Goal: Transaction & Acquisition: Book appointment/travel/reservation

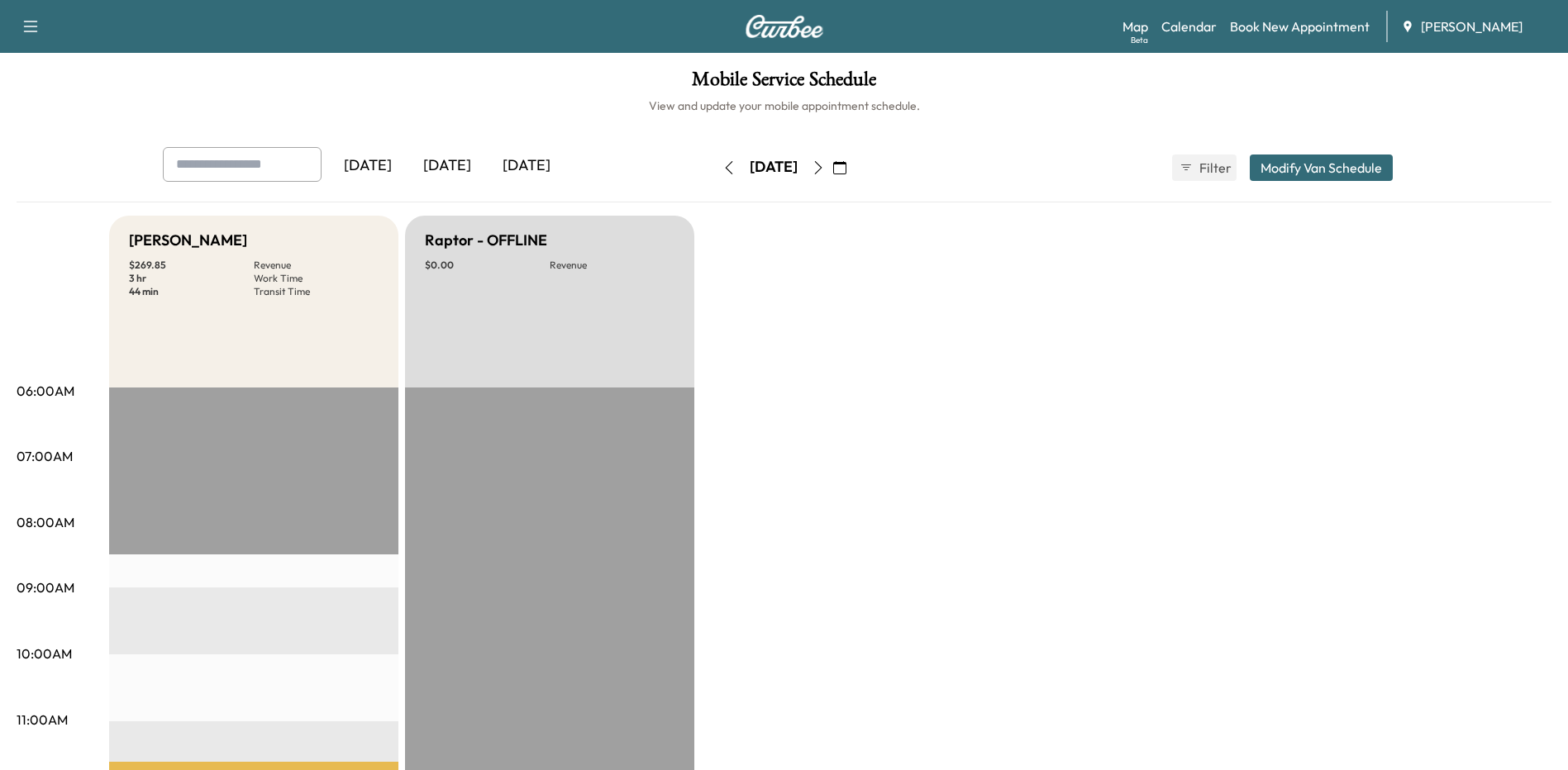
drag, startPoint x: 883, startPoint y: 313, endPoint x: 864, endPoint y: 216, distance: 98.8
click at [824, 169] on icon "button" at bounding box center [818, 167] width 13 height 13
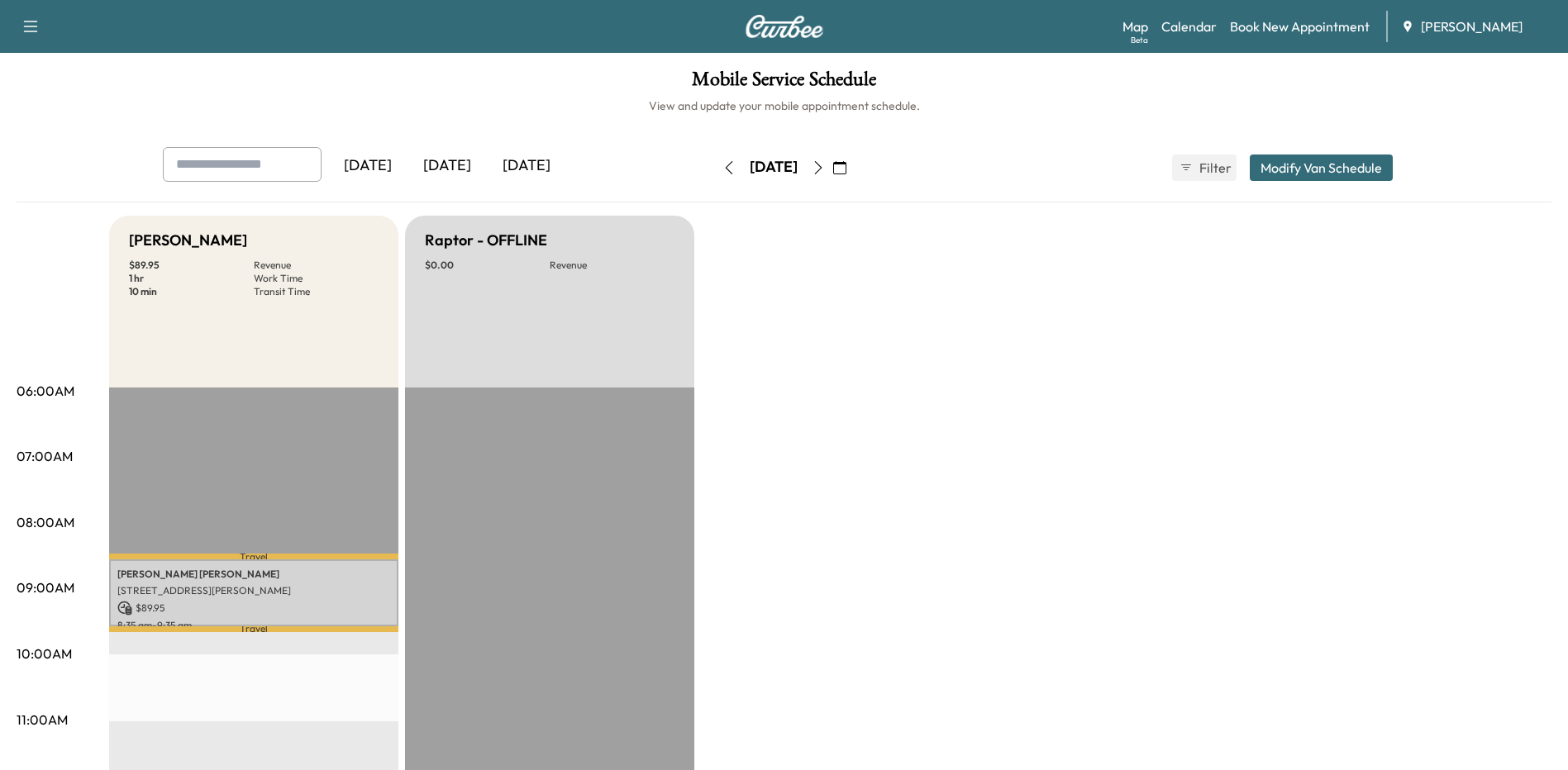
click at [722, 168] on icon "button" at bounding box center [728, 167] width 13 height 13
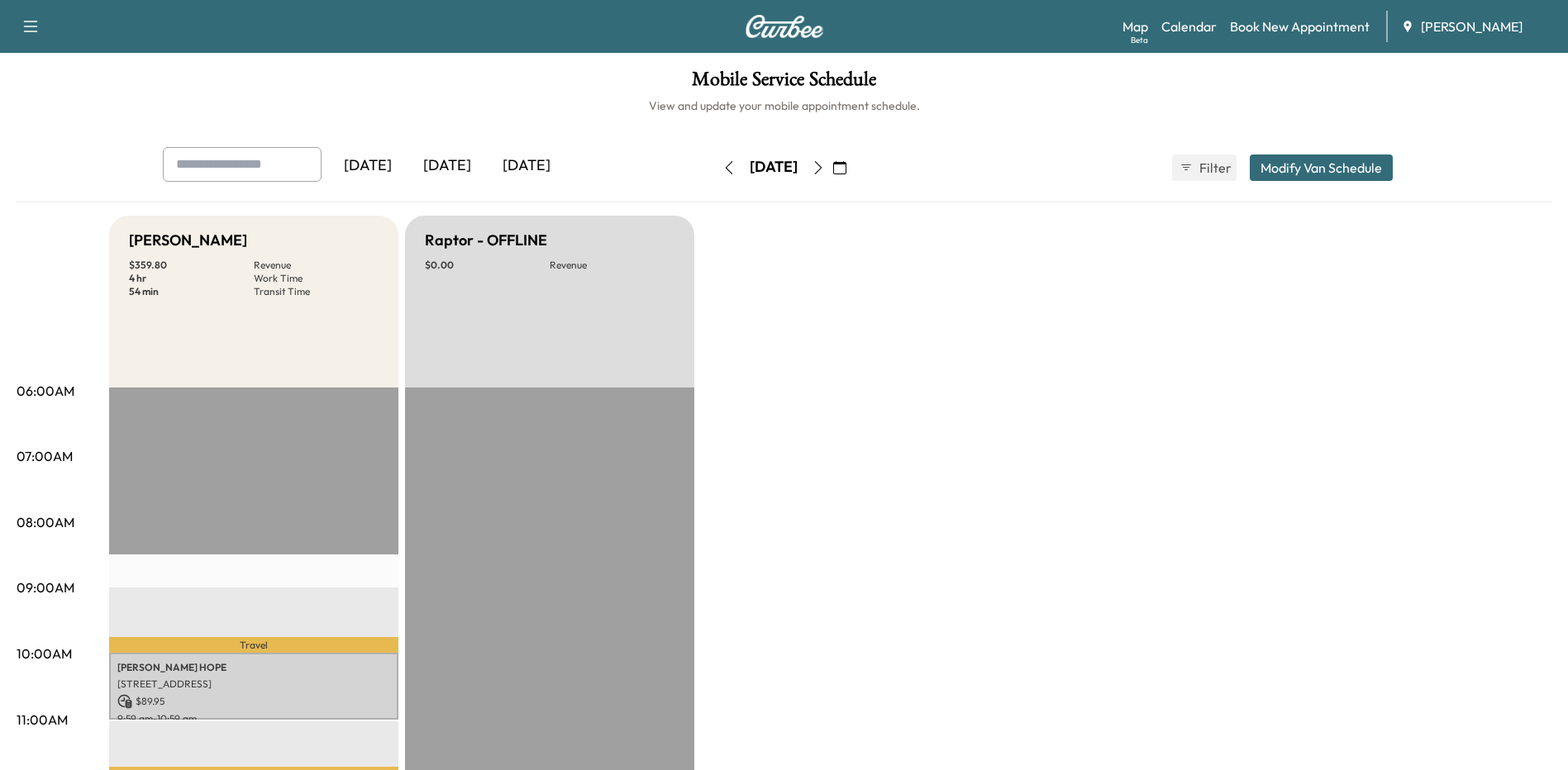
click at [824, 165] on icon "button" at bounding box center [818, 167] width 13 height 13
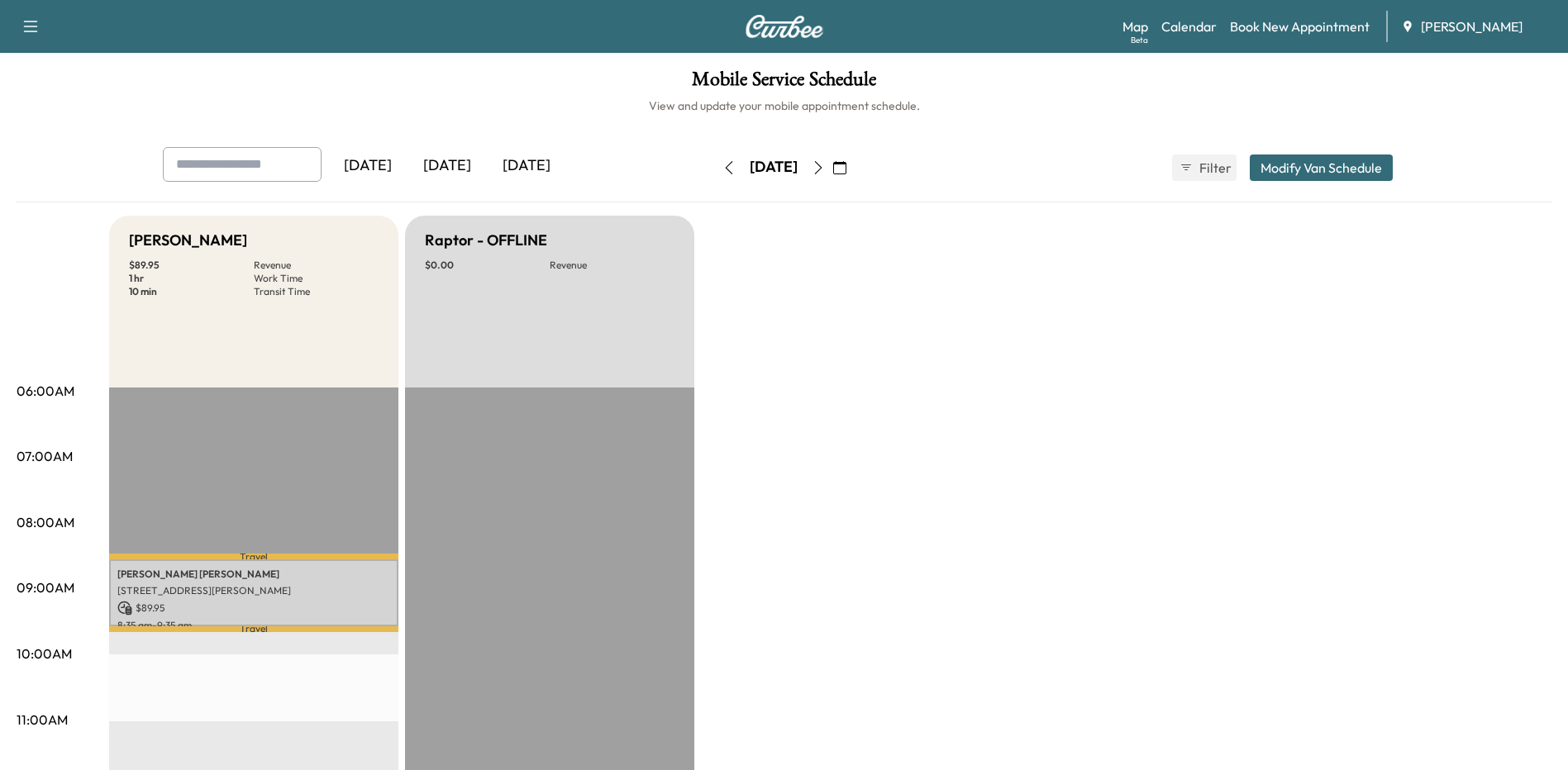
click at [824, 169] on icon "button" at bounding box center [818, 167] width 13 height 13
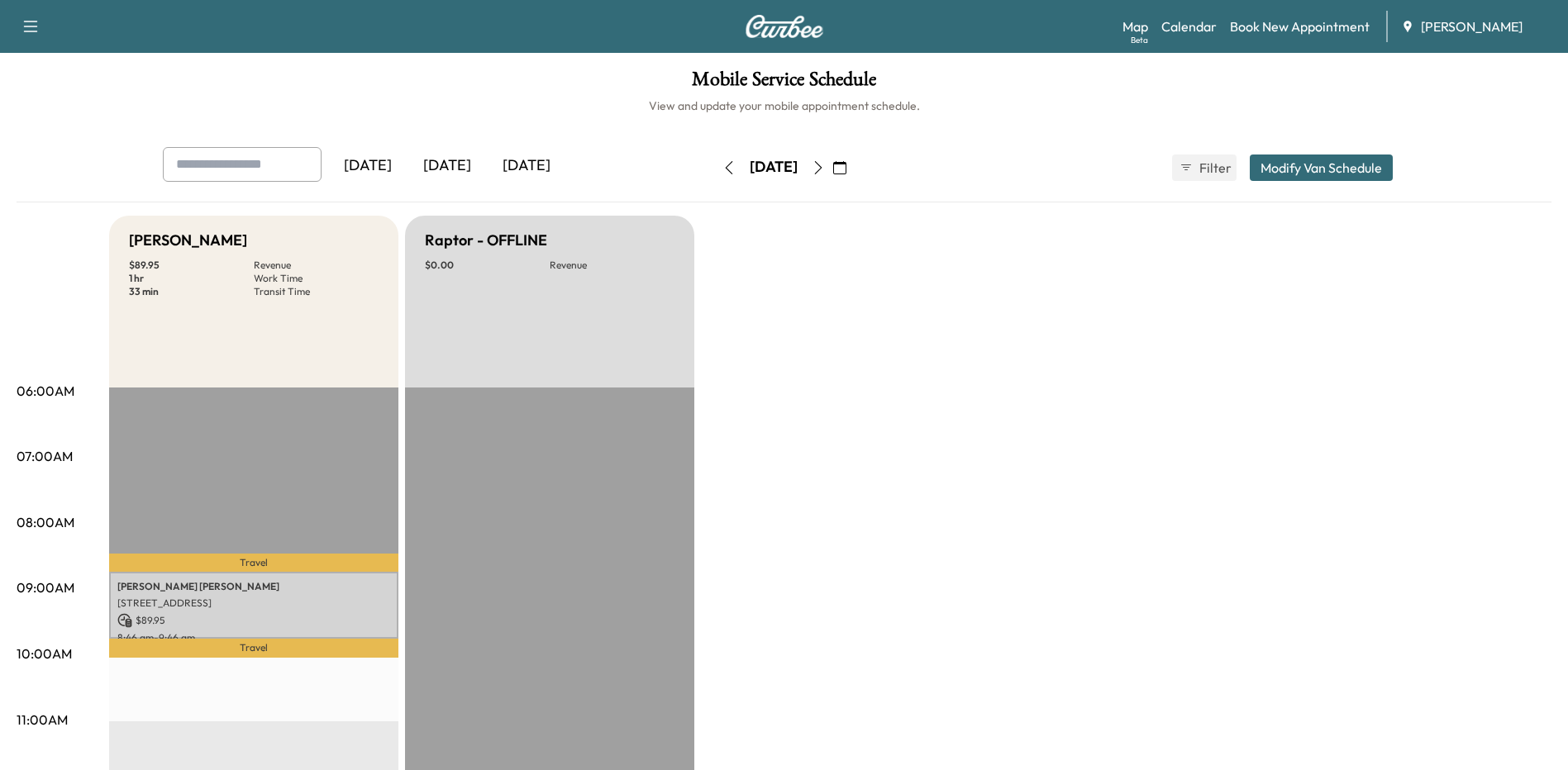
click at [722, 162] on icon "button" at bounding box center [728, 167] width 13 height 13
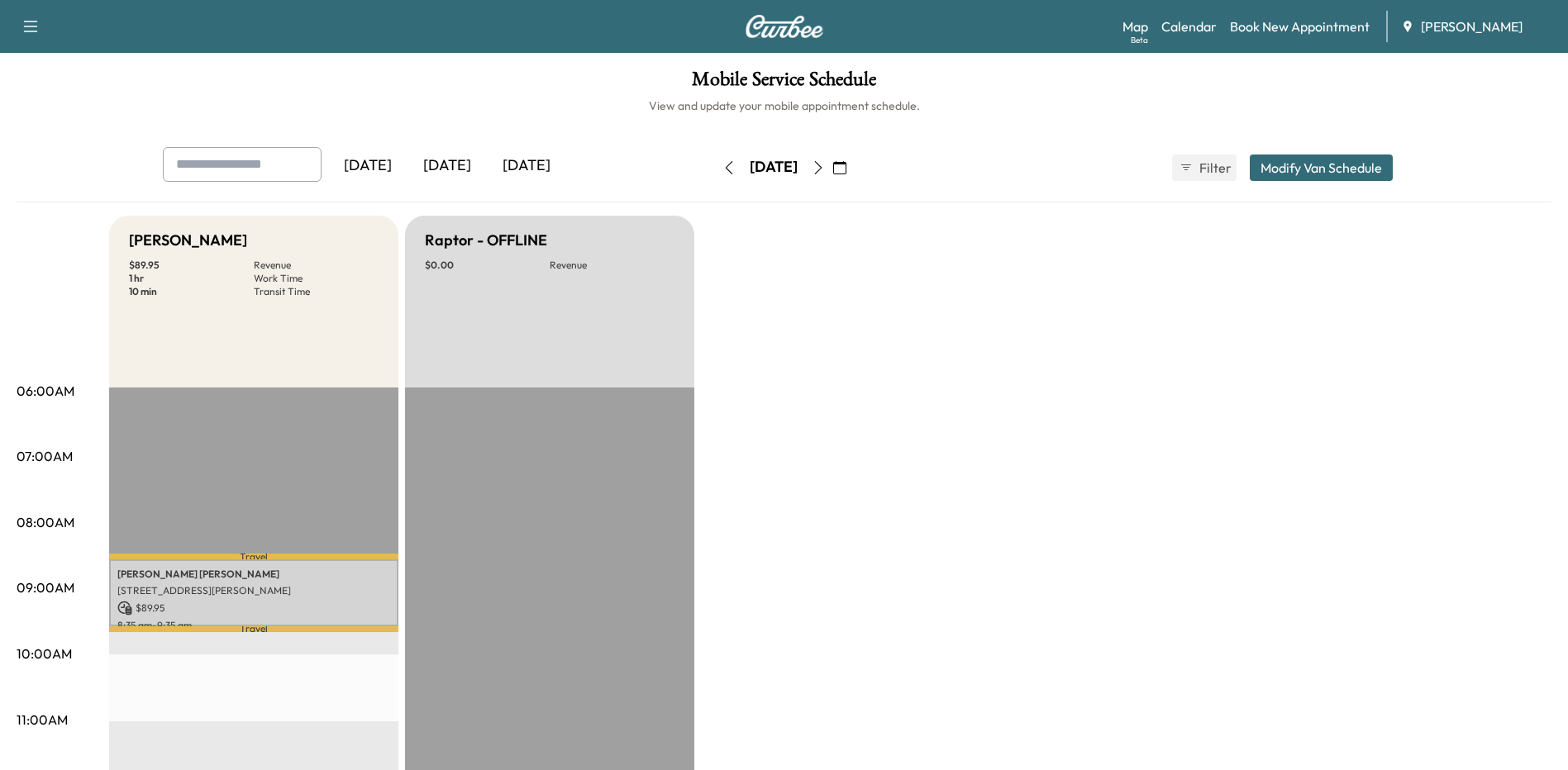
click at [824, 161] on icon "button" at bounding box center [818, 167] width 13 height 13
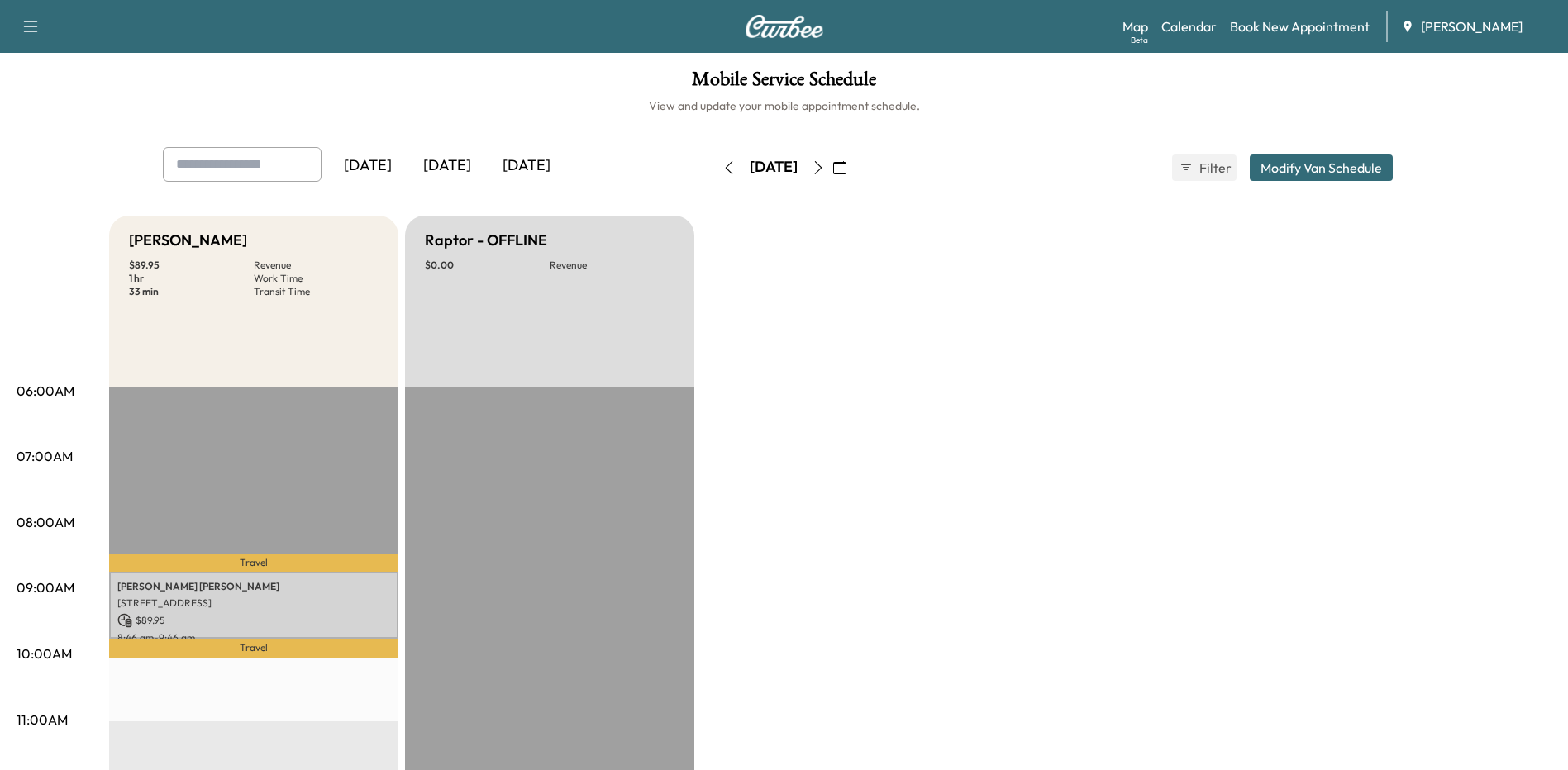
click at [714, 165] on button "button" at bounding box center [728, 168] width 28 height 27
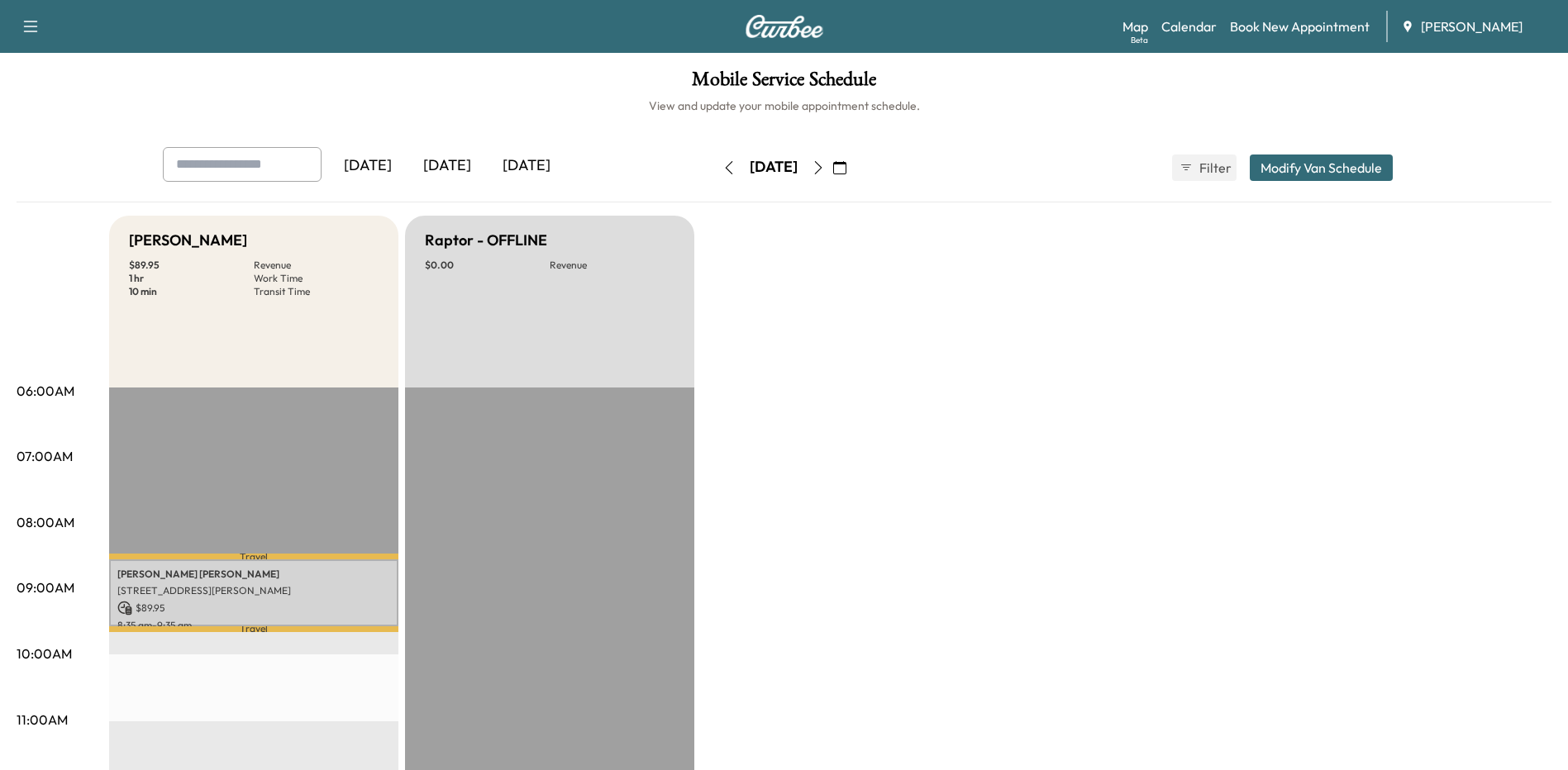
click at [1253, 20] on link "Book New Appointment" at bounding box center [1299, 26] width 139 height 20
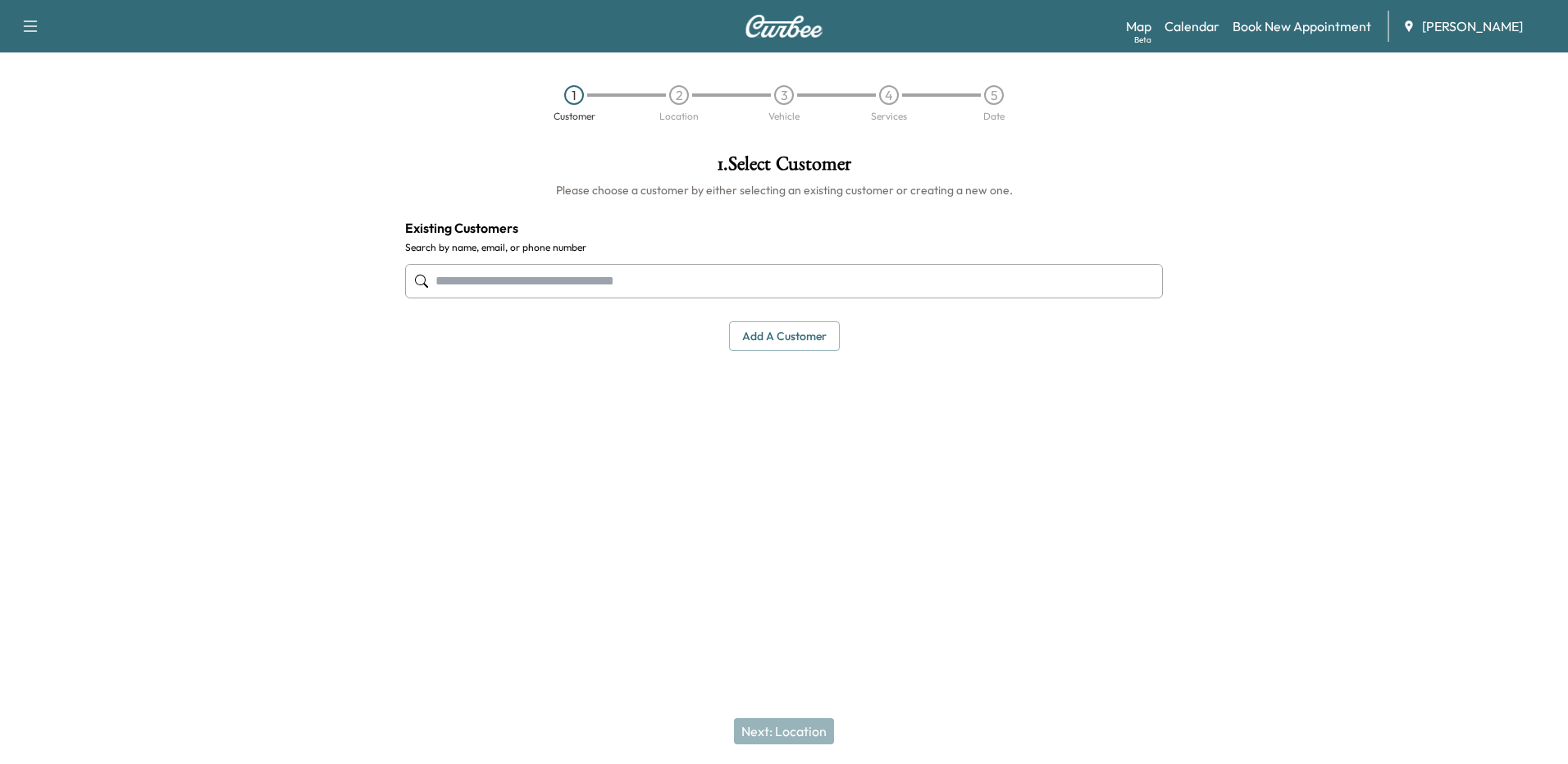
click at [816, 339] on button "Add a customer" at bounding box center [785, 337] width 111 height 31
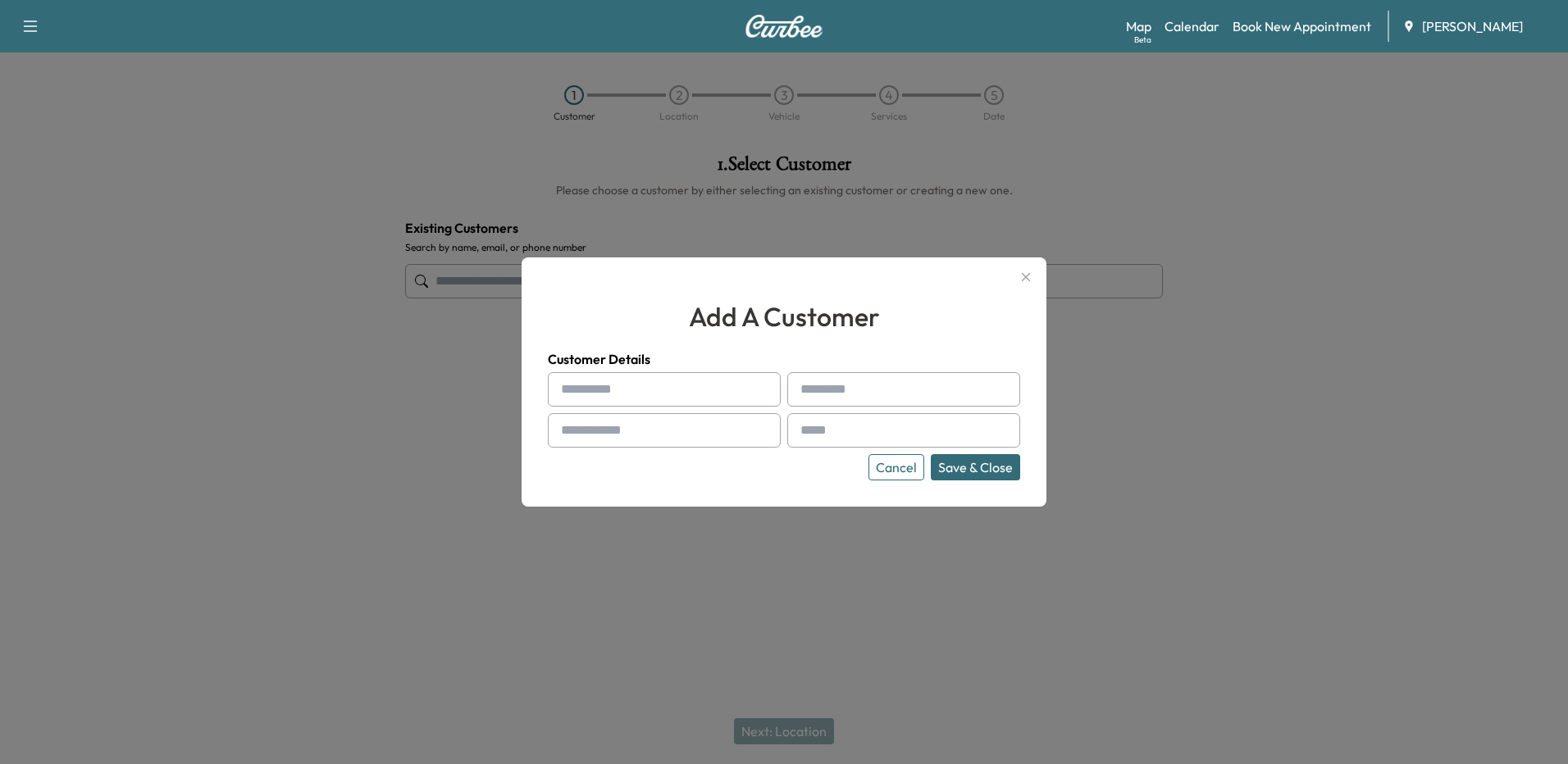
click at [1027, 273] on icon "button" at bounding box center [1025, 276] width 20 height 20
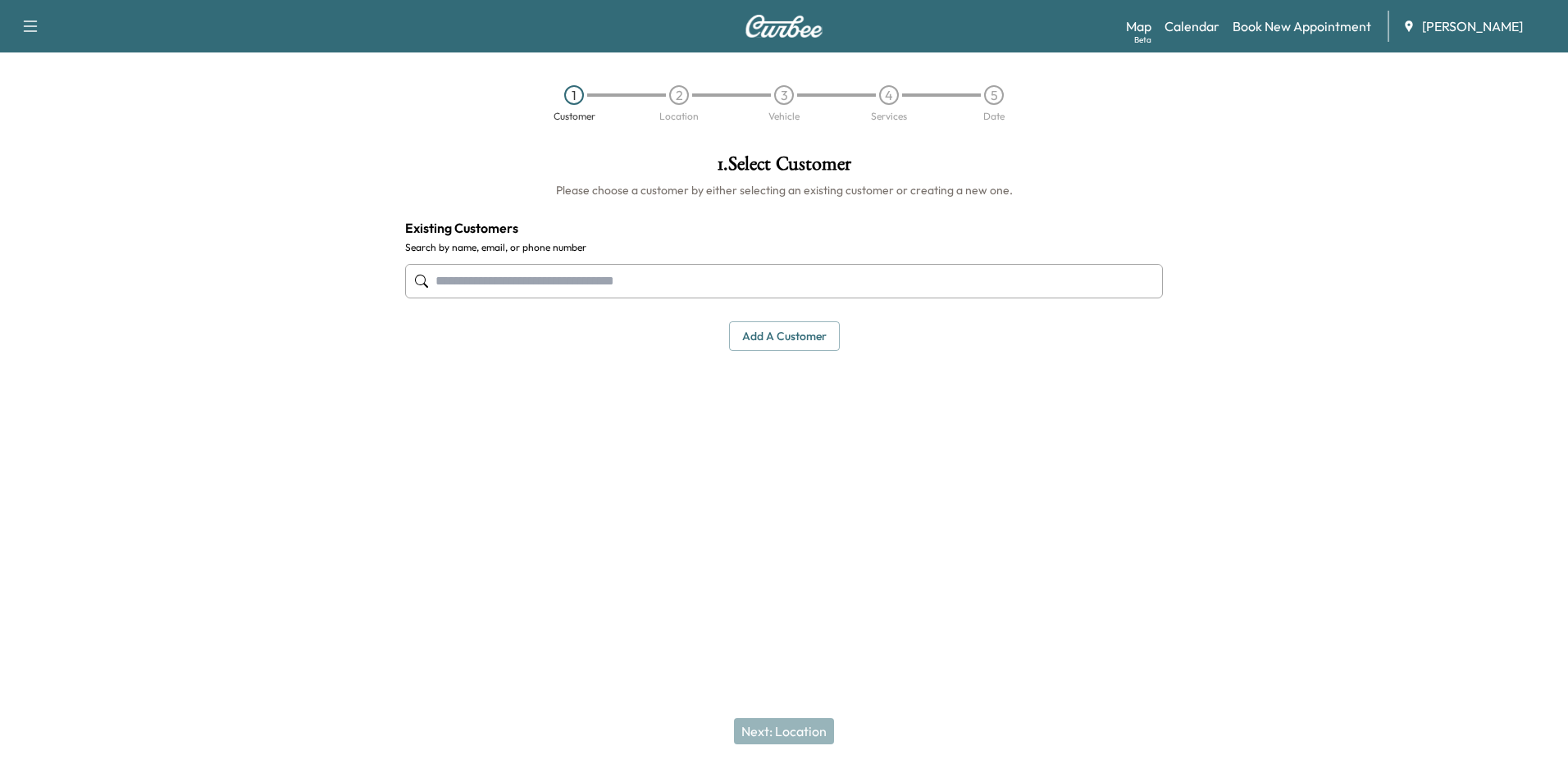
click at [1260, 24] on link "Book New Appointment" at bounding box center [1302, 26] width 138 height 20
click at [618, 278] on input "text" at bounding box center [784, 281] width 758 height 34
click at [501, 283] on input "text" at bounding box center [784, 281] width 758 height 34
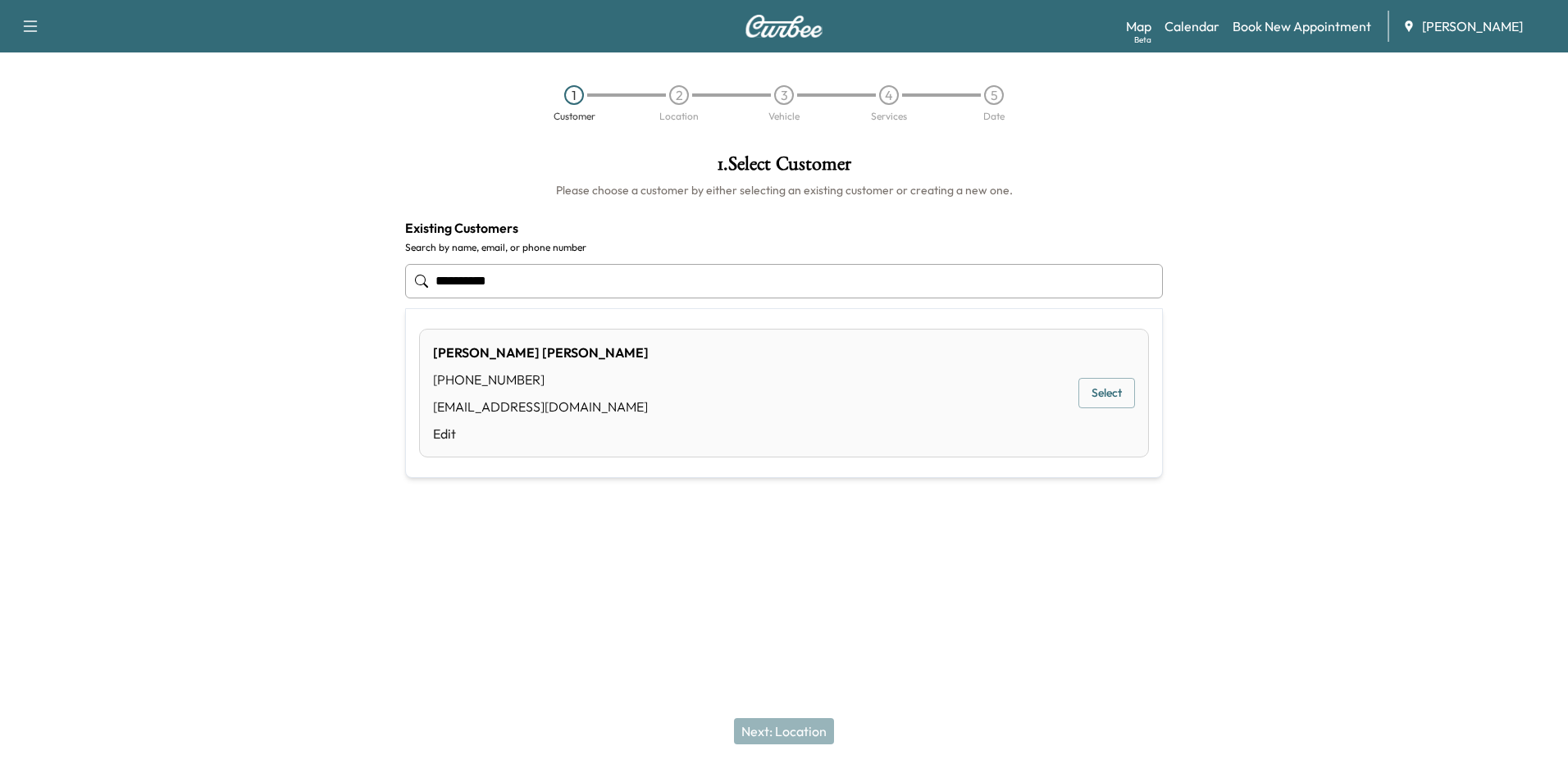
click at [1114, 391] on button "Select" at bounding box center [1106, 393] width 56 height 31
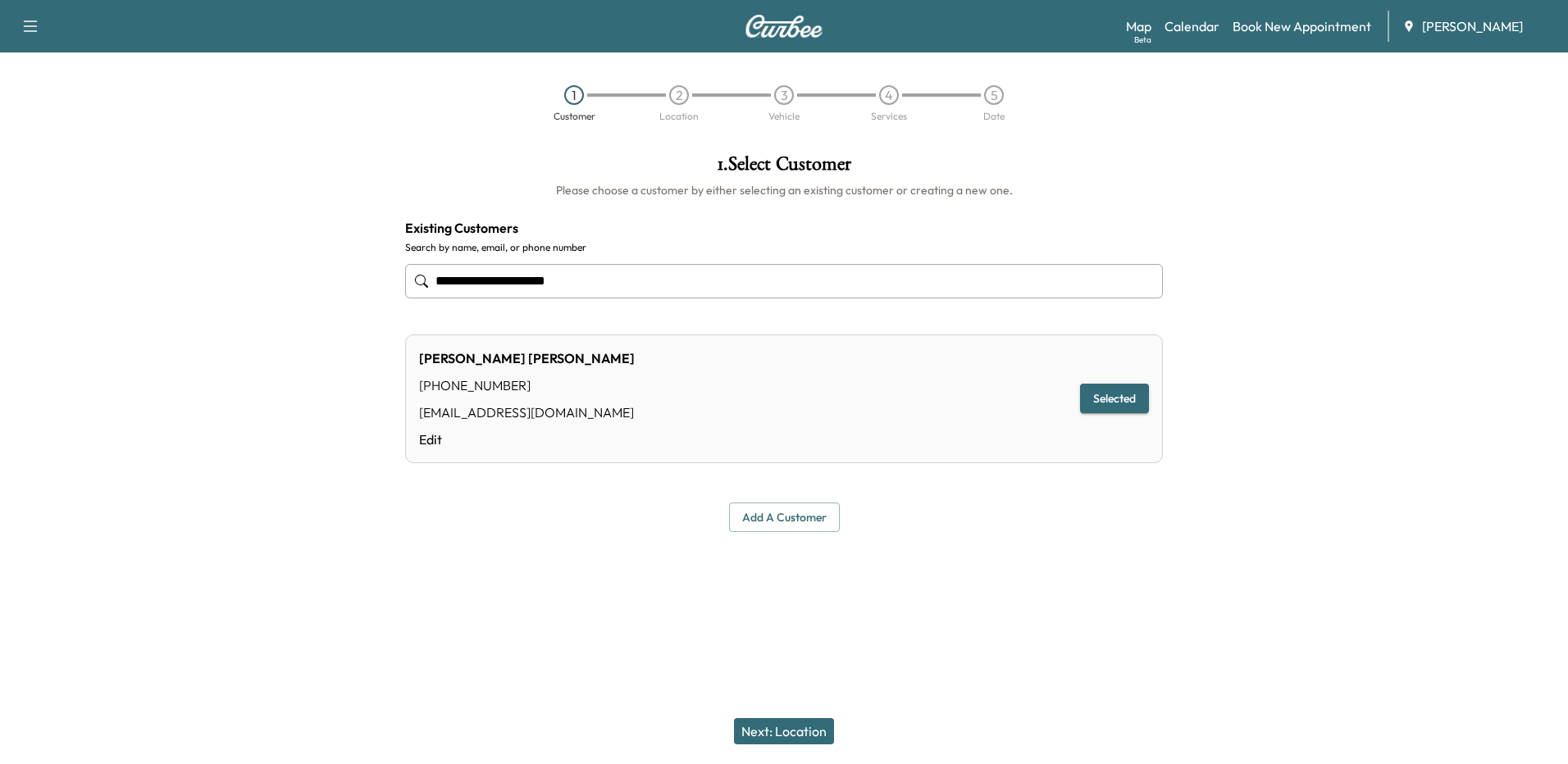
type input "**********"
click at [804, 733] on button "Next: Location" at bounding box center [783, 731] width 100 height 26
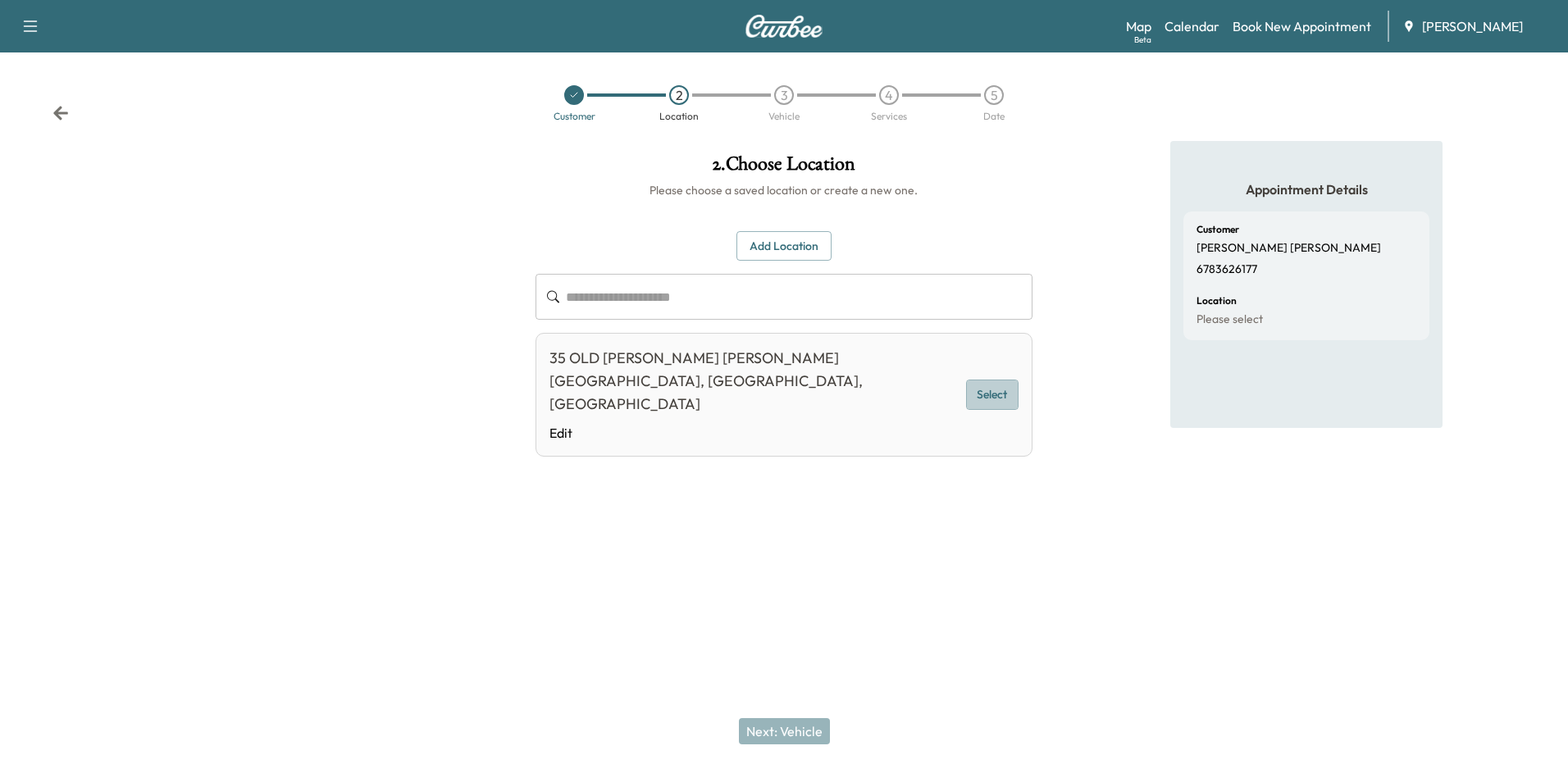
click at [996, 379] on button "Select" at bounding box center [992, 395] width 53 height 31
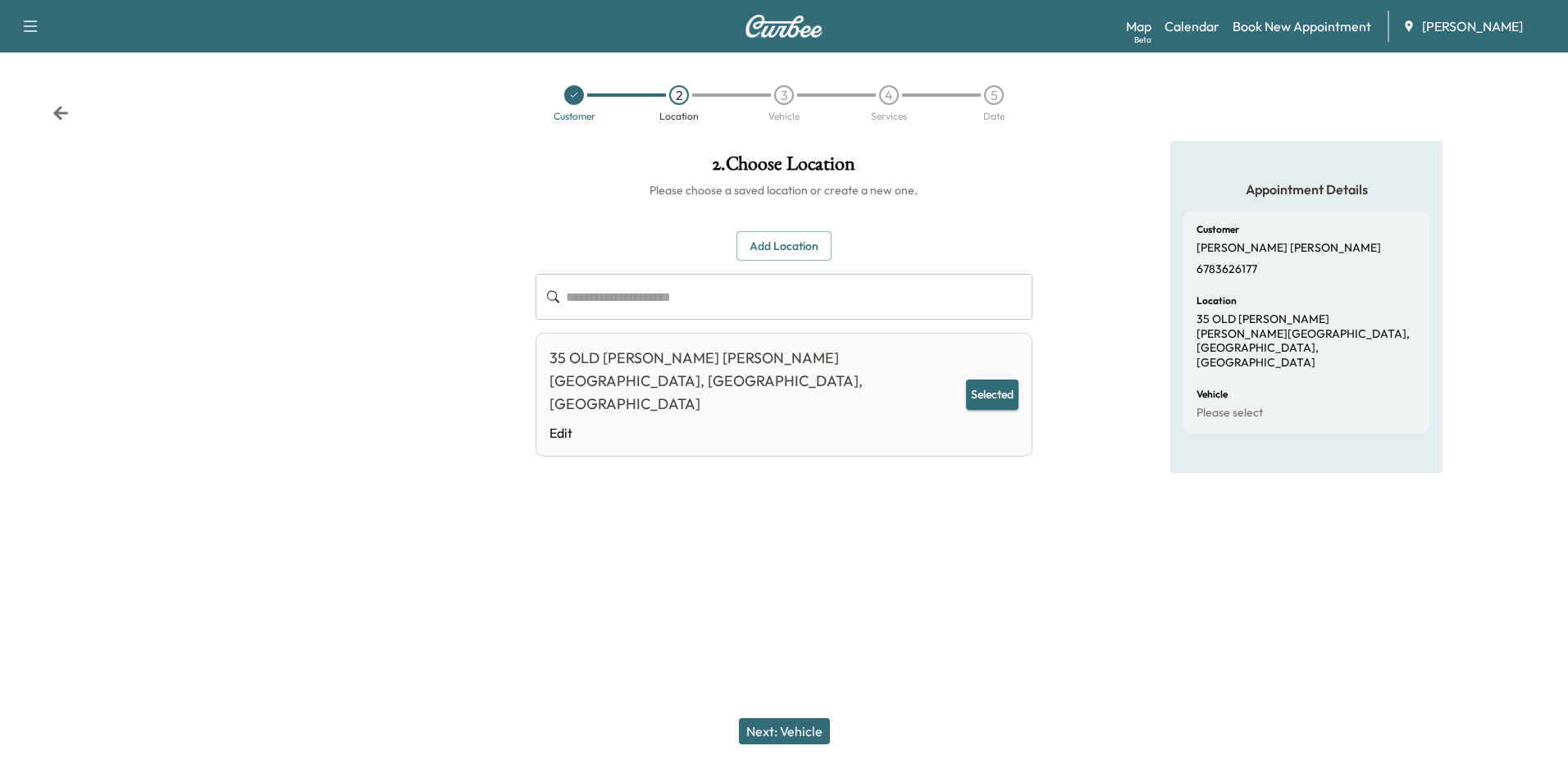
click at [780, 729] on button "Next: Vehicle" at bounding box center [784, 731] width 91 height 26
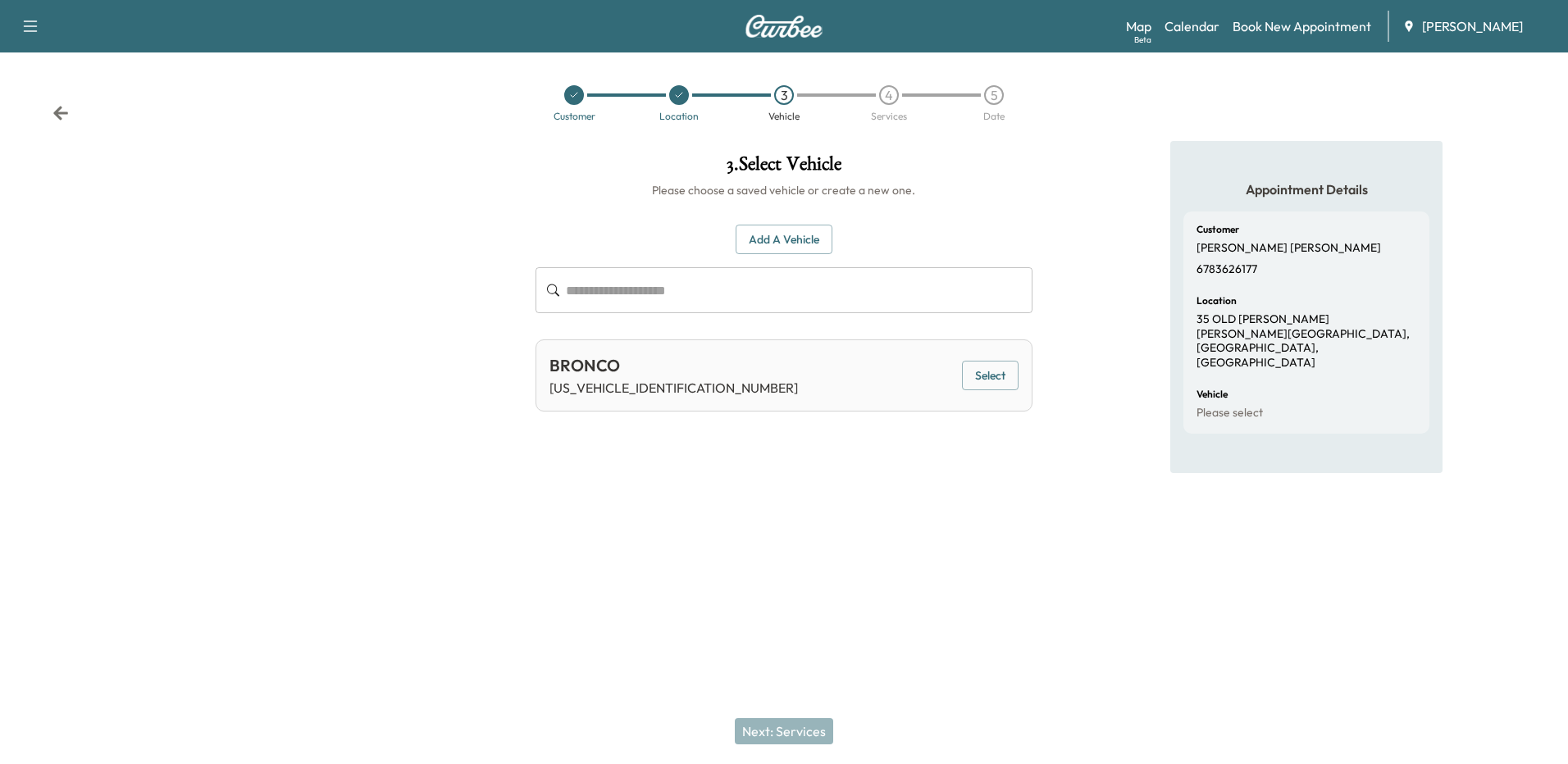
click at [979, 373] on button "Select" at bounding box center [990, 376] width 56 height 31
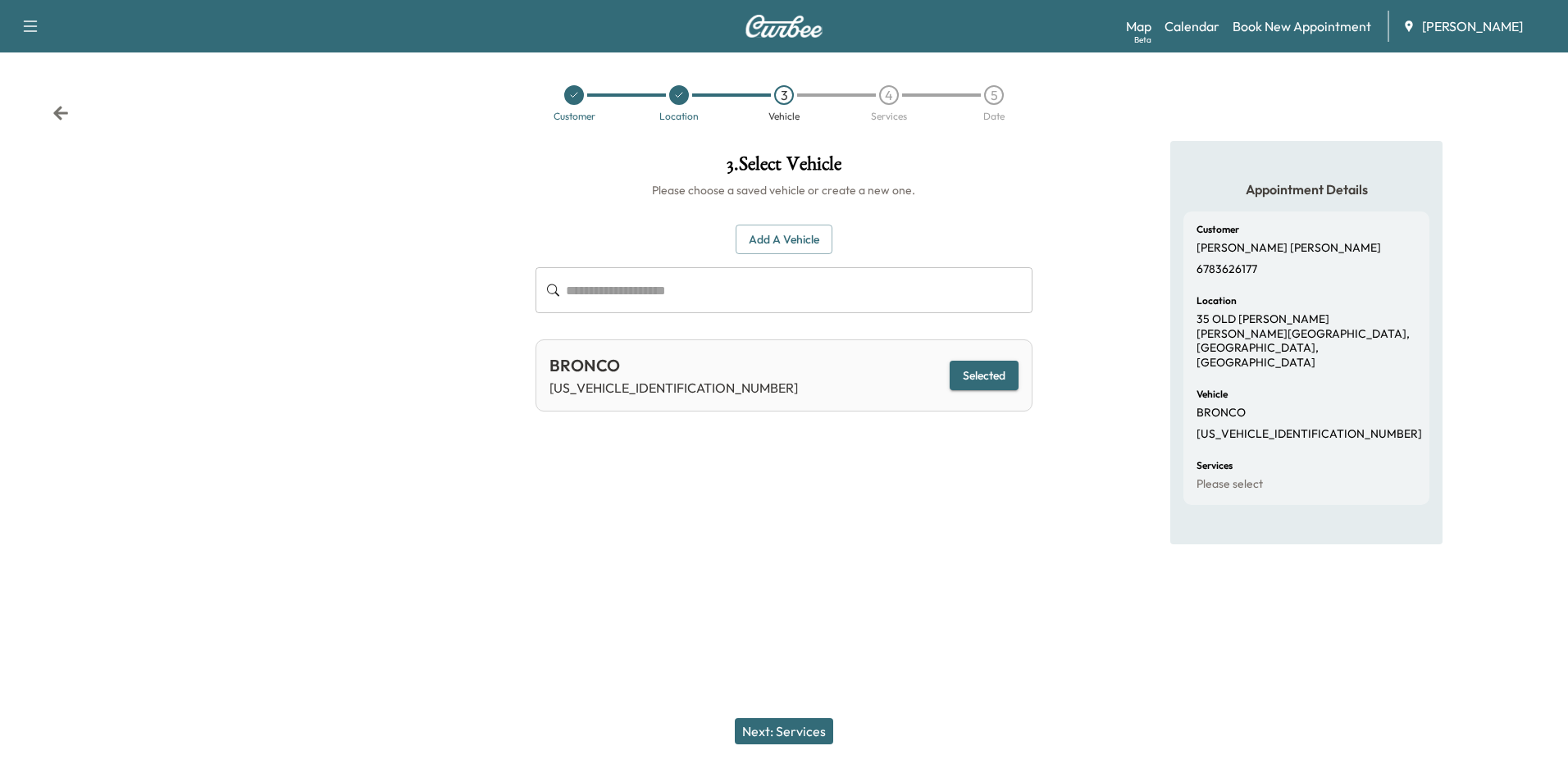
click at [814, 726] on button "Next: Services" at bounding box center [783, 731] width 98 height 26
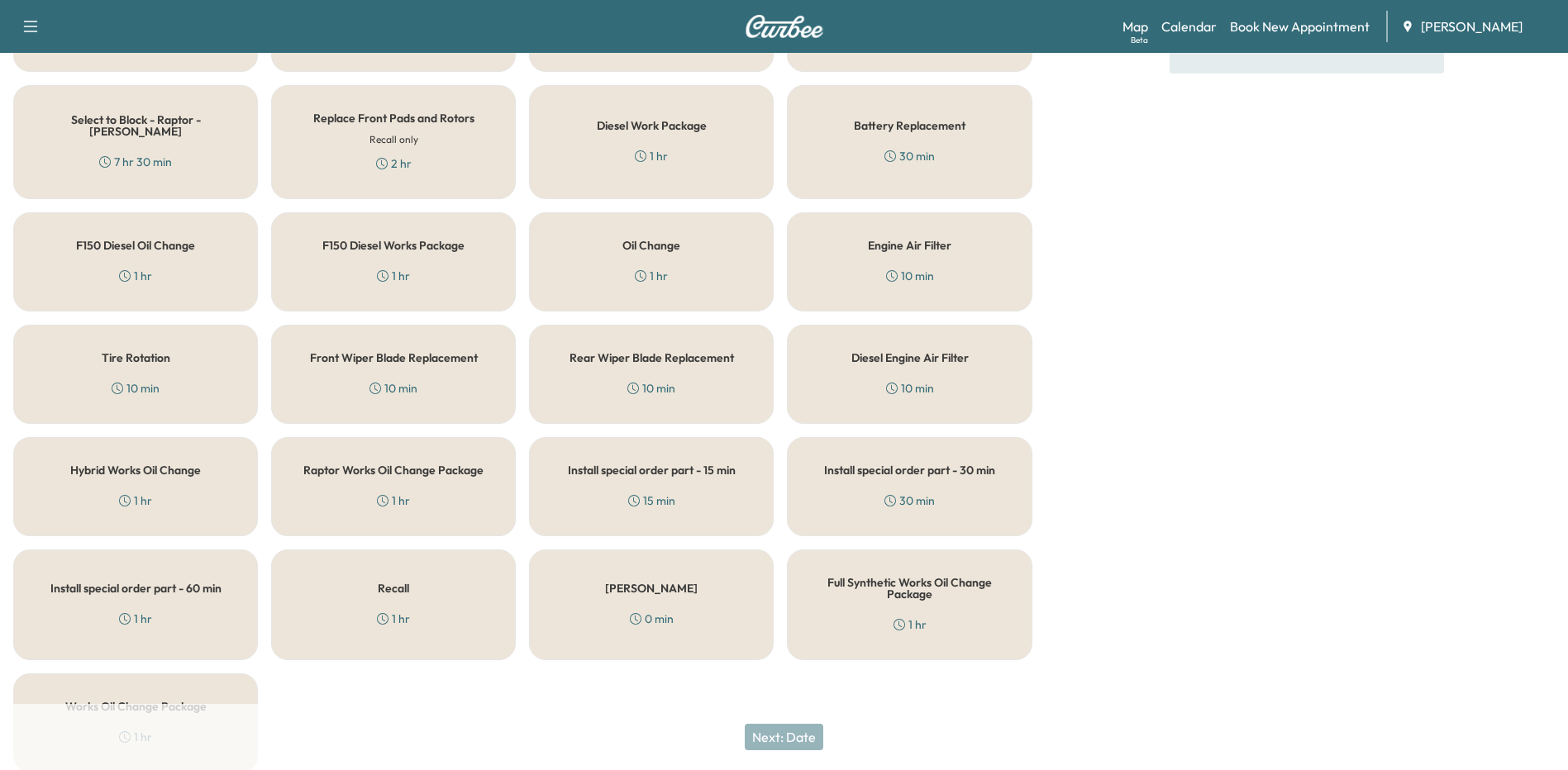
scroll to position [544, 0]
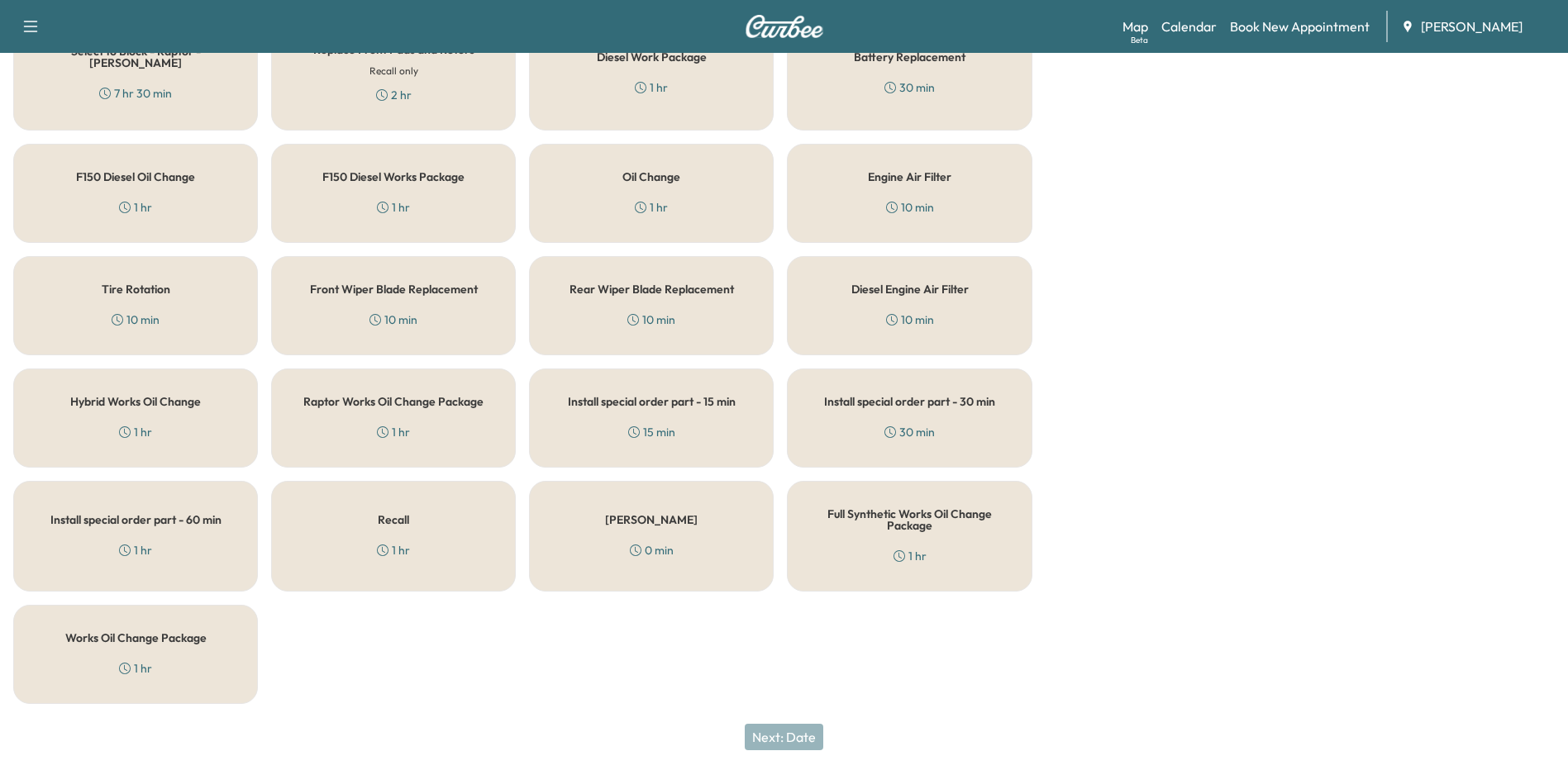
drag, startPoint x: 200, startPoint y: 642, endPoint x: 303, endPoint y: 590, distance: 115.4
click at [200, 641] on h5 "Works Oil Change Package" at bounding box center [136, 637] width 141 height 11
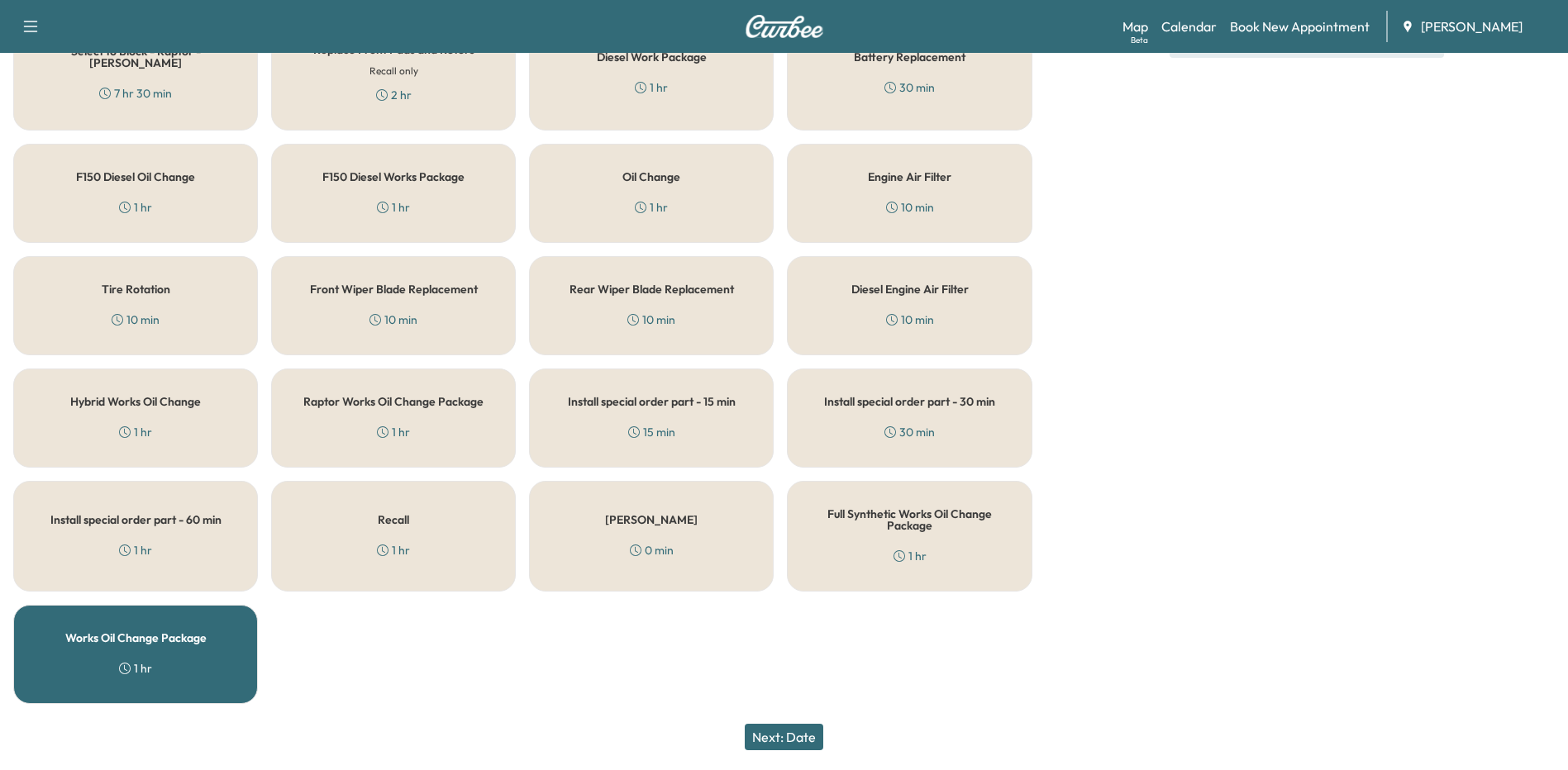
click at [815, 731] on button "Next: Date" at bounding box center [783, 736] width 78 height 27
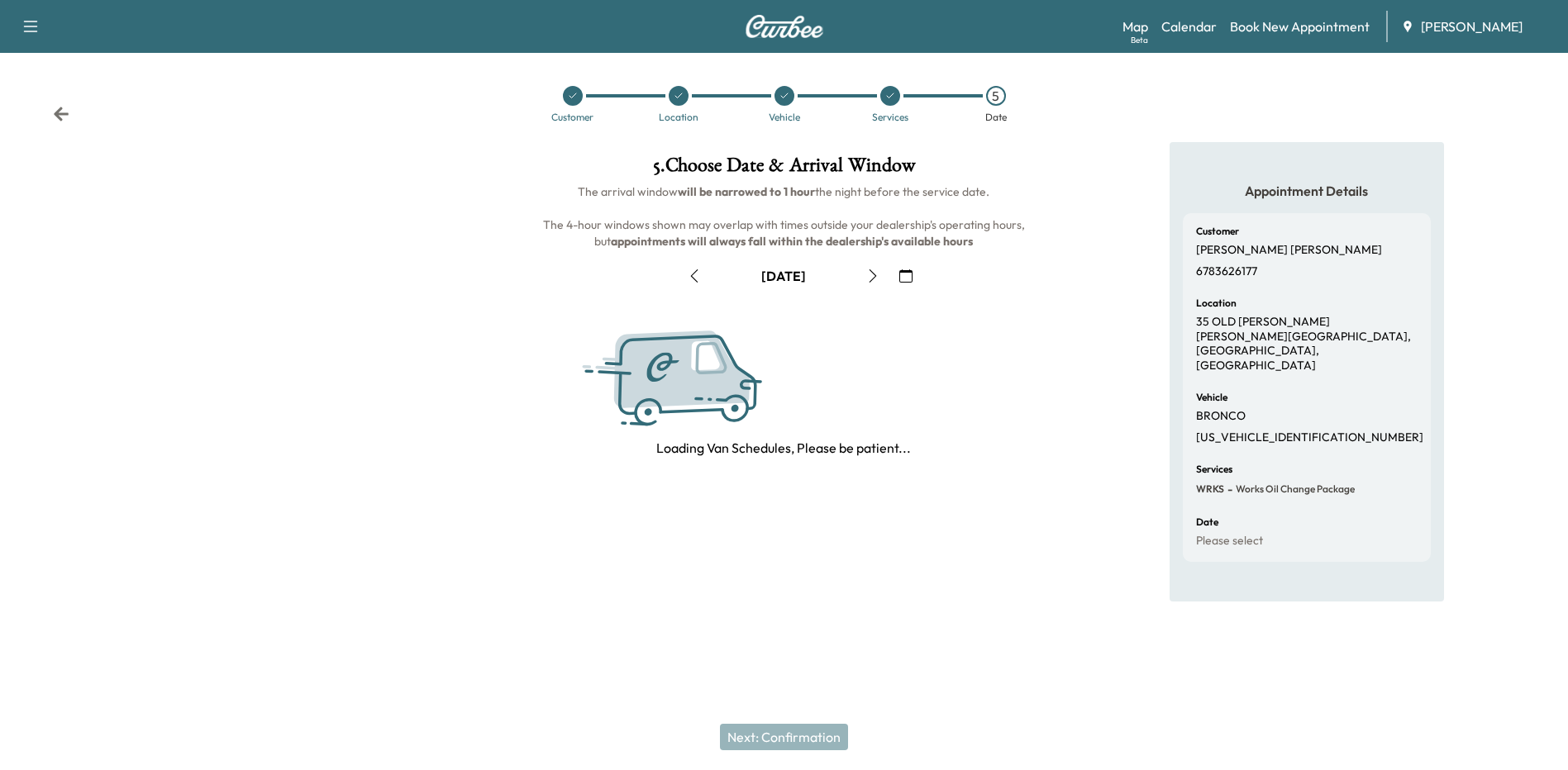
scroll to position [0, 0]
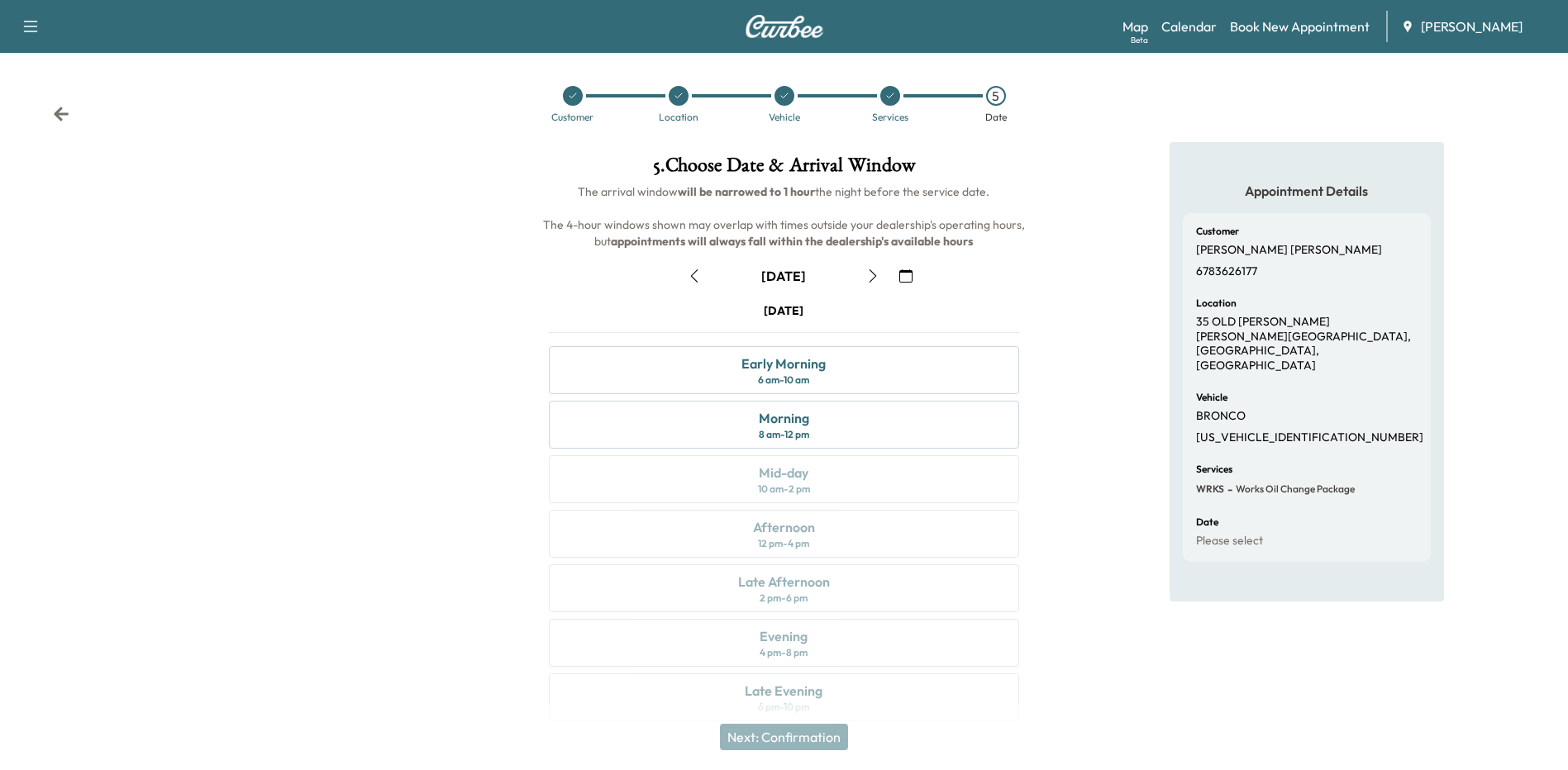
click at [876, 280] on icon "button" at bounding box center [872, 275] width 13 height 13
click at [807, 432] on div "8 am - 12 pm" at bounding box center [783, 434] width 51 height 13
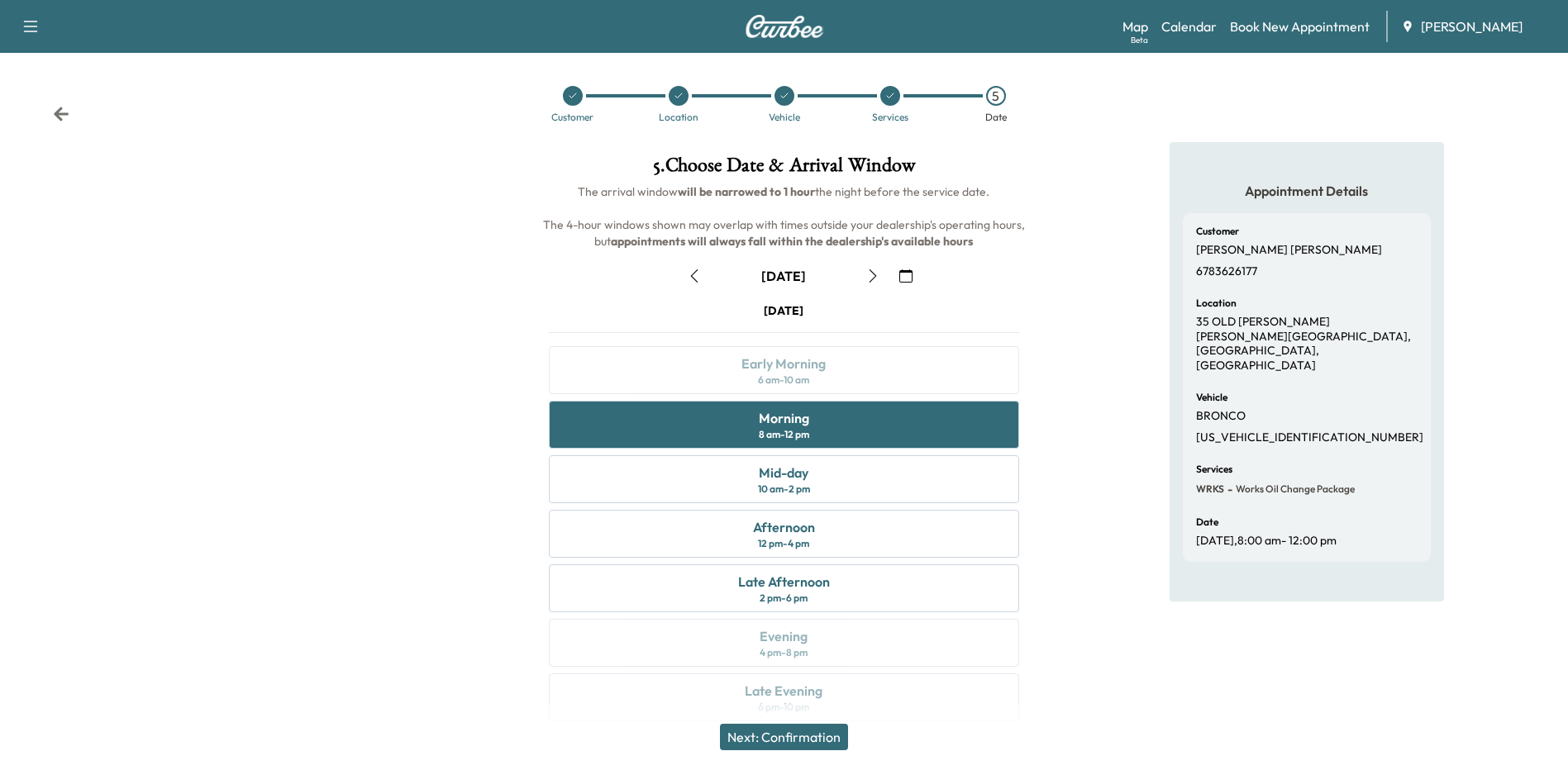
click at [790, 738] on button "Next: Confirmation" at bounding box center [783, 736] width 128 height 27
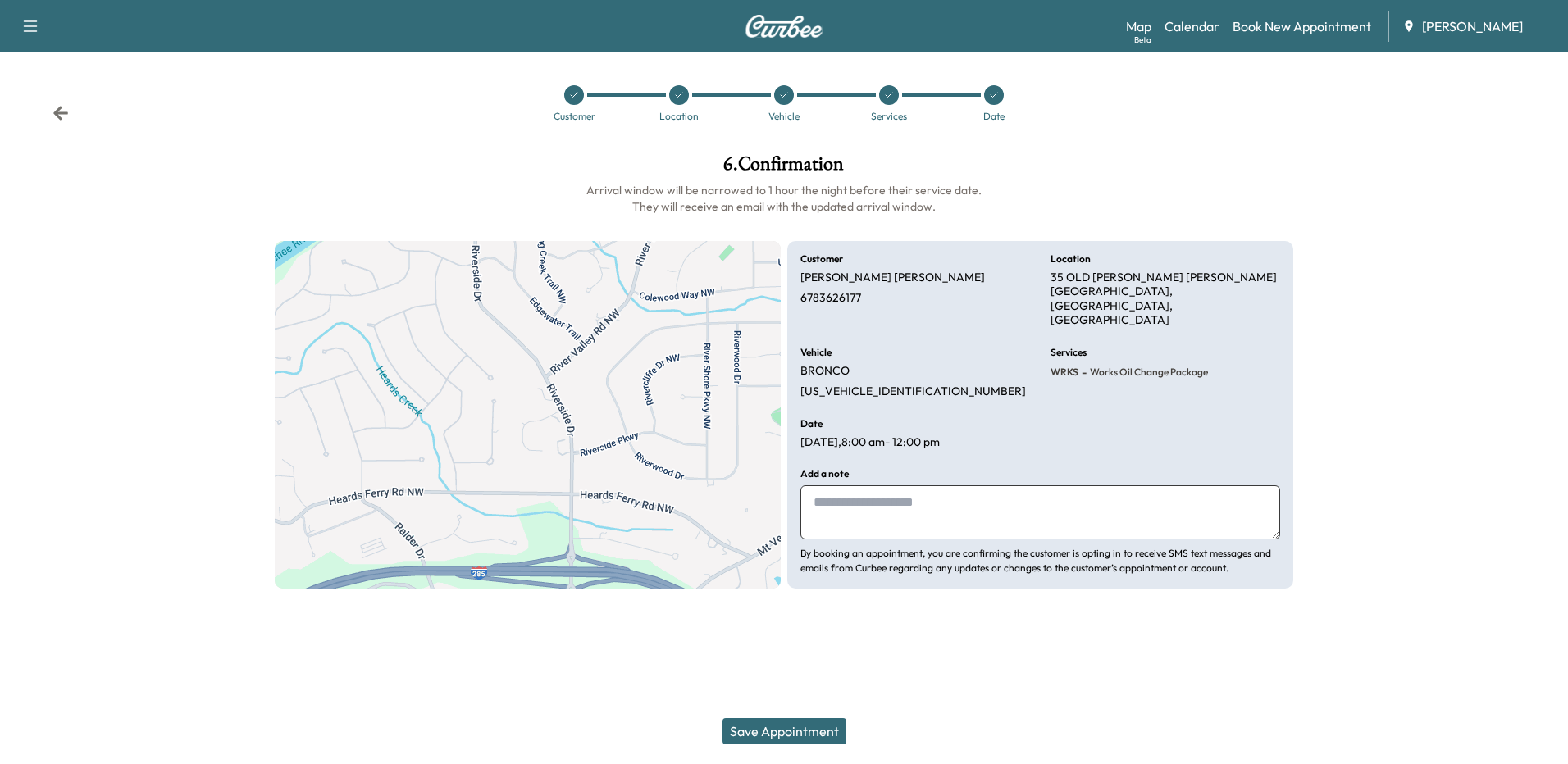
click at [905, 499] on textarea at bounding box center [1040, 512] width 479 height 54
click at [800, 729] on button "Save Appointment" at bounding box center [784, 731] width 124 height 26
